Goal: Information Seeking & Learning: Learn about a topic

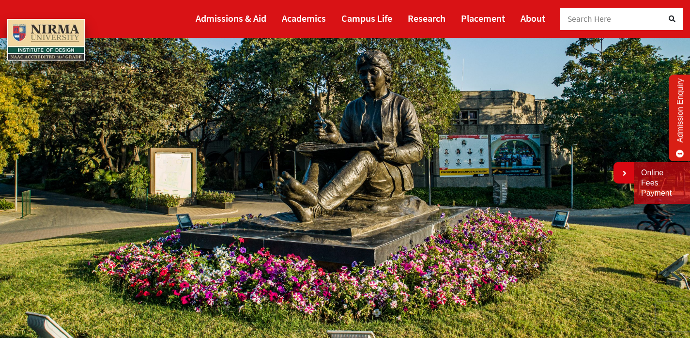
scroll to position [89, 0]
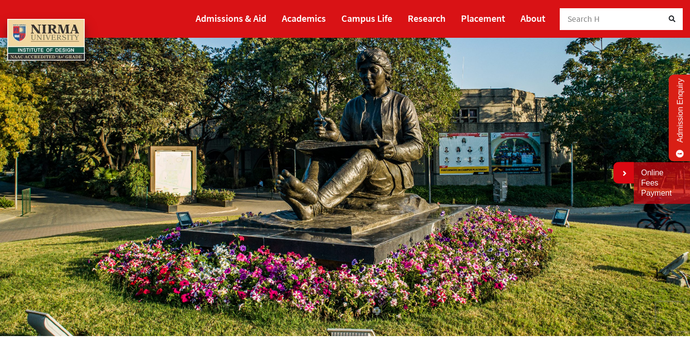
click at [683, 108] on link "Admission Enquiry" at bounding box center [679, 118] width 23 height 87
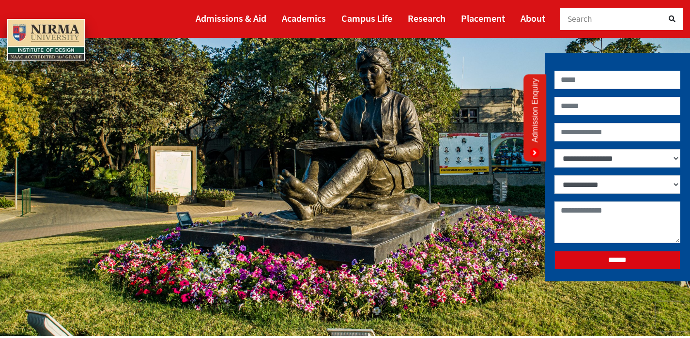
click at [541, 130] on link "Admission Enquiry" at bounding box center [534, 118] width 23 height 87
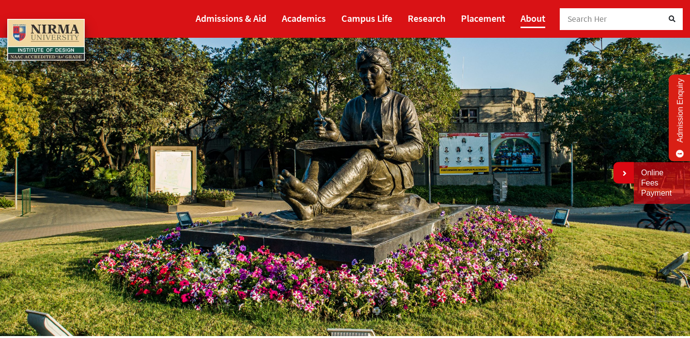
click at [526, 19] on link "About" at bounding box center [532, 18] width 25 height 20
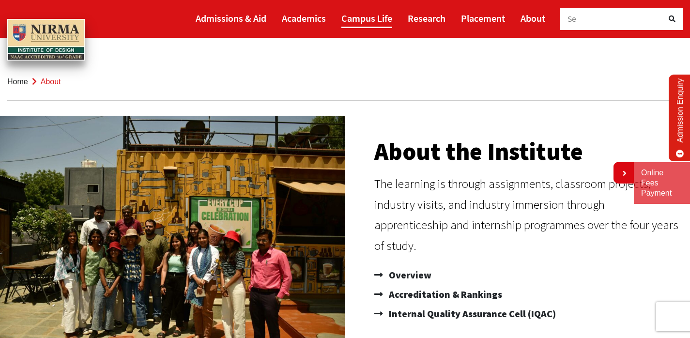
click at [364, 13] on link "Campus Life" at bounding box center [366, 18] width 51 height 20
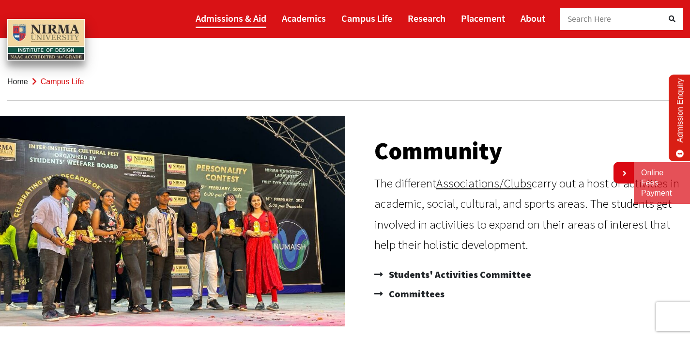
click at [250, 23] on link "Admissions & Aid" at bounding box center [231, 18] width 71 height 20
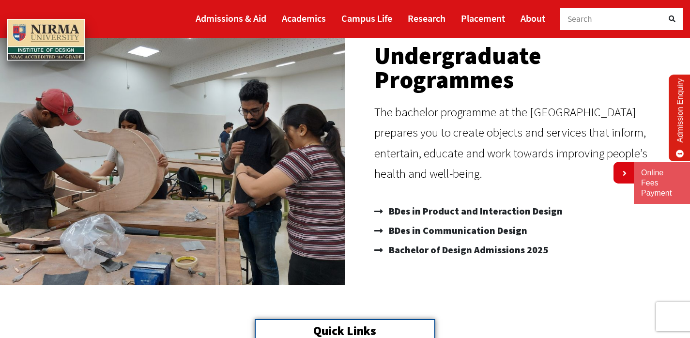
scroll to position [101, 0]
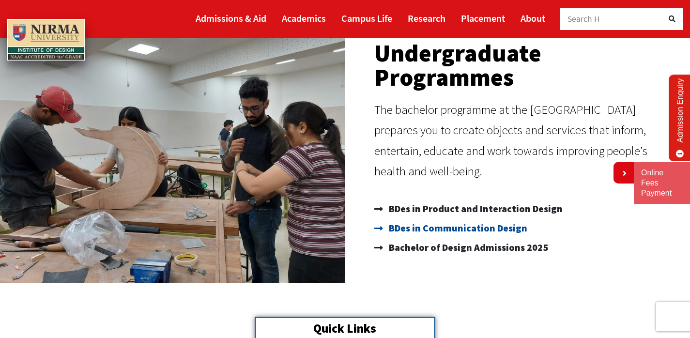
click at [453, 230] on span "BDes in Communication Design" at bounding box center [456, 227] width 141 height 19
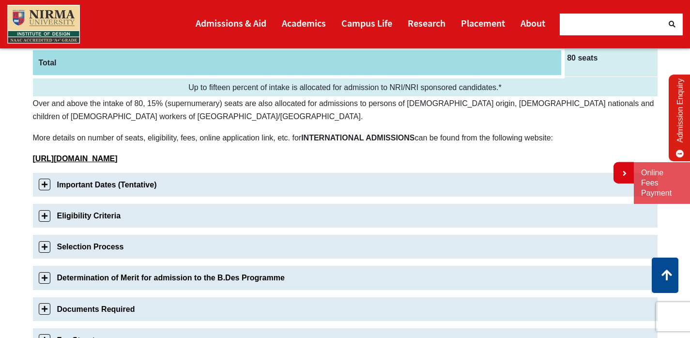
scroll to position [243, 0]
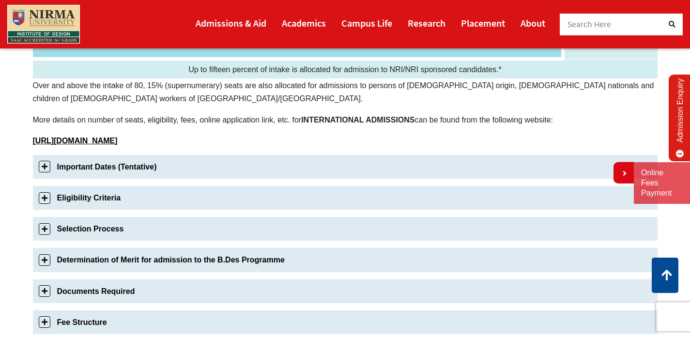
click at [47, 173] on link "Important Dates (Tentative)" at bounding box center [345, 167] width 624 height 24
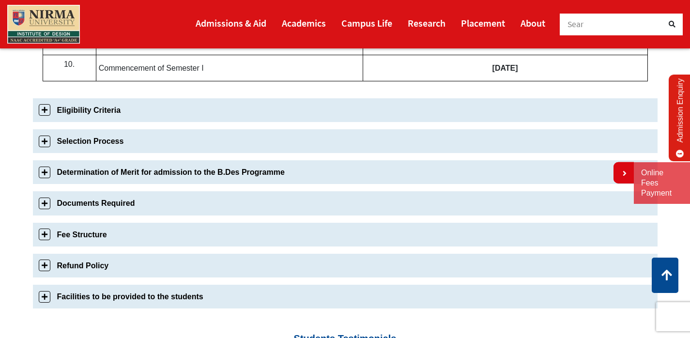
scroll to position [689, 0]
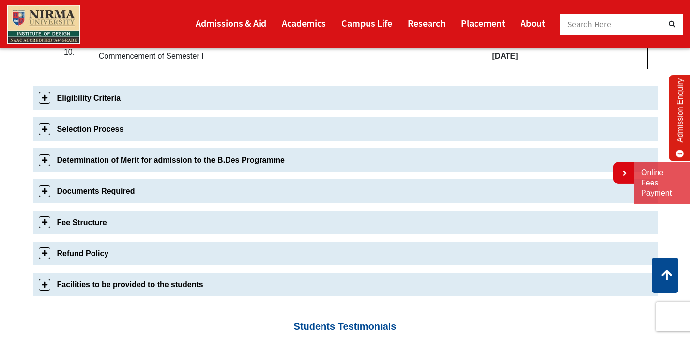
click at [61, 128] on link "Selection Process" at bounding box center [345, 129] width 624 height 24
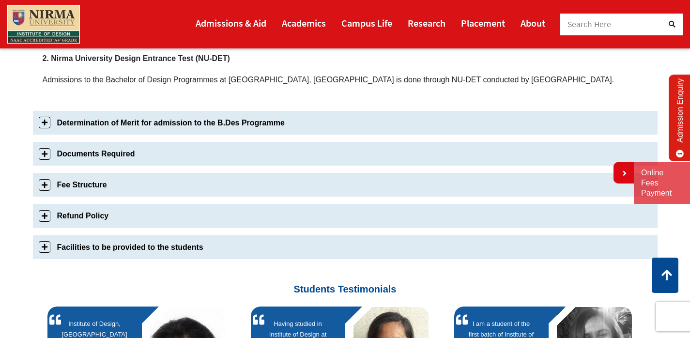
scroll to position [747, 0]
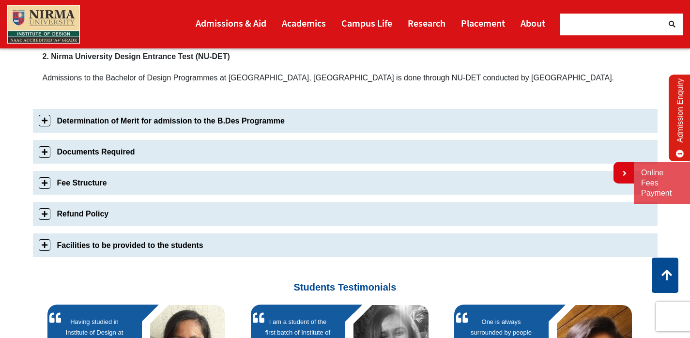
click at [91, 183] on link "Fee Structure" at bounding box center [345, 183] width 624 height 24
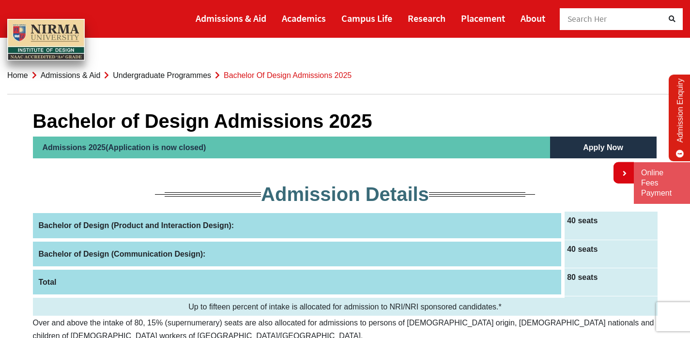
scroll to position [0, 0]
